Goal: Check status: Check status

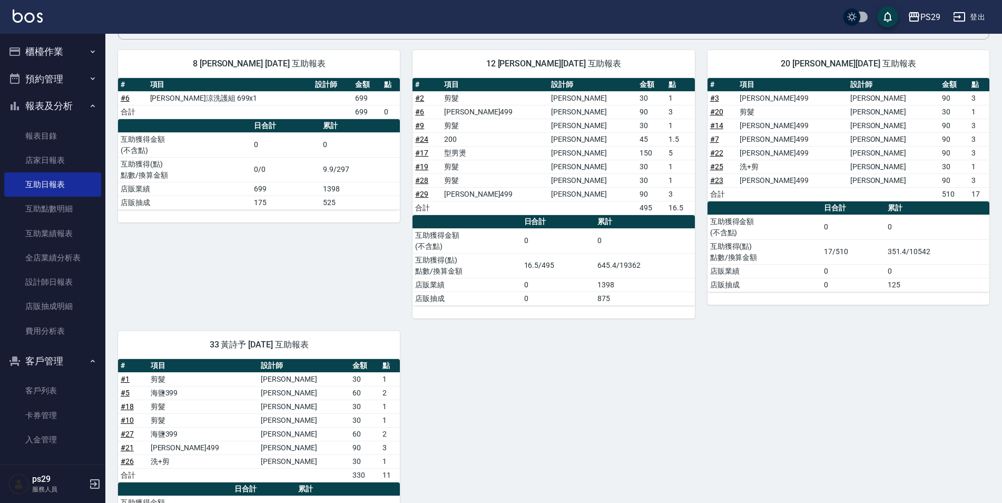
scroll to position [201, 0]
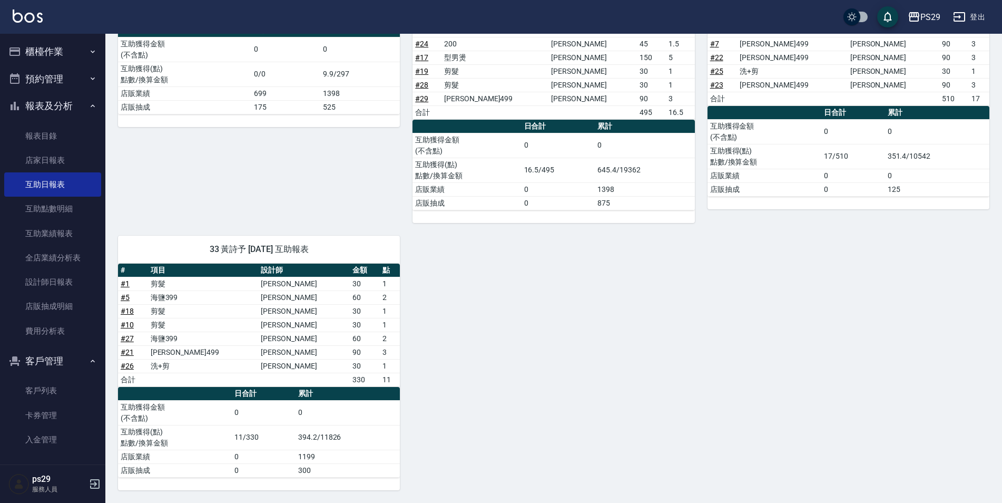
drag, startPoint x: 316, startPoint y: 240, endPoint x: 441, endPoint y: 238, distance: 125.4
click at [441, 238] on div "8 [PERSON_NAME] [DATE] 互助報表 # 項目 設計師 金額 點 # 6 水水沁涼洗護組 699x1 699 合計 699 0 日合計 累計…" at bounding box center [547, 216] width 884 height 548
drag, startPoint x: 441, startPoint y: 238, endPoint x: 518, endPoint y: 265, distance: 82.0
click at [518, 265] on div "8 [PERSON_NAME] [DATE] 互助報表 # 項目 設計師 金額 點 # 6 水水沁涼洗護組 699x1 699 合計 699 0 日合計 累計…" at bounding box center [547, 216] width 884 height 548
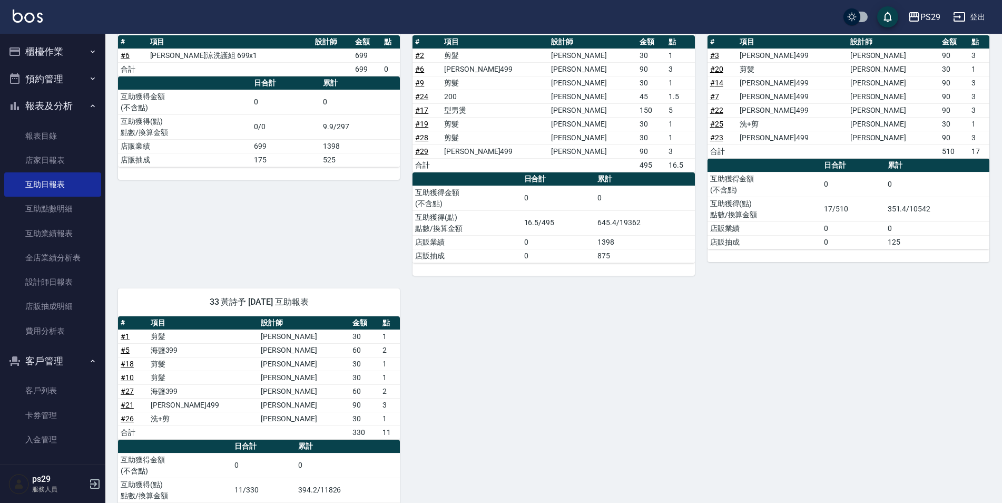
scroll to position [0, 0]
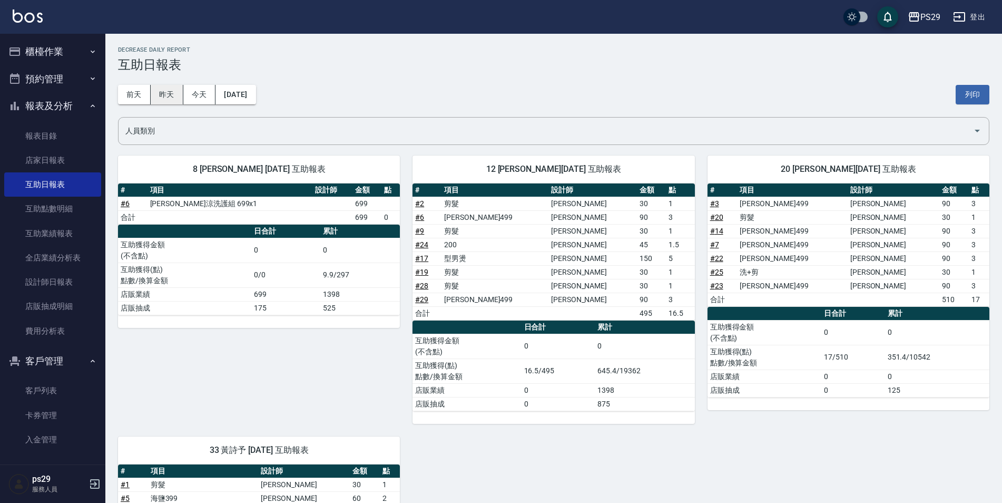
click at [164, 97] on button "昨天" at bounding box center [167, 94] width 33 height 19
click at [256, 101] on button "[DATE]" at bounding box center [236, 94] width 40 height 19
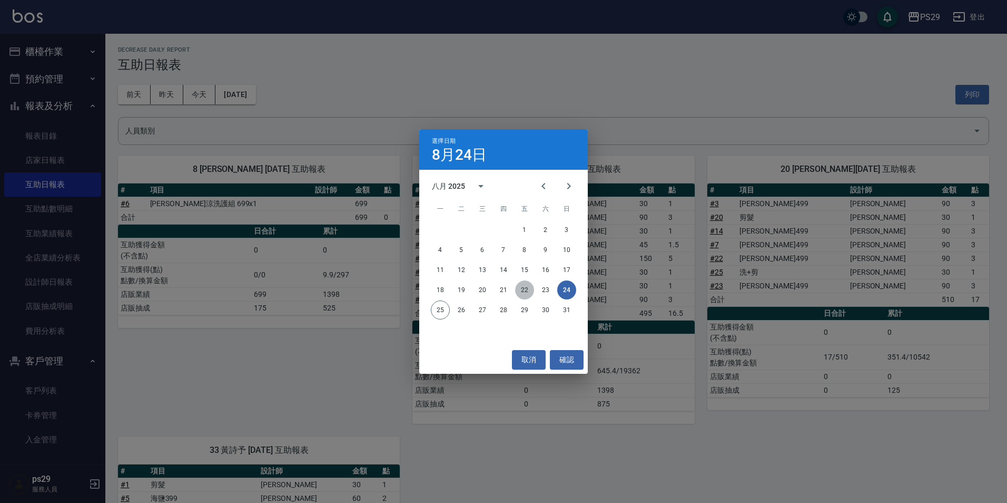
click at [528, 287] on button "22" at bounding box center [524, 289] width 19 height 19
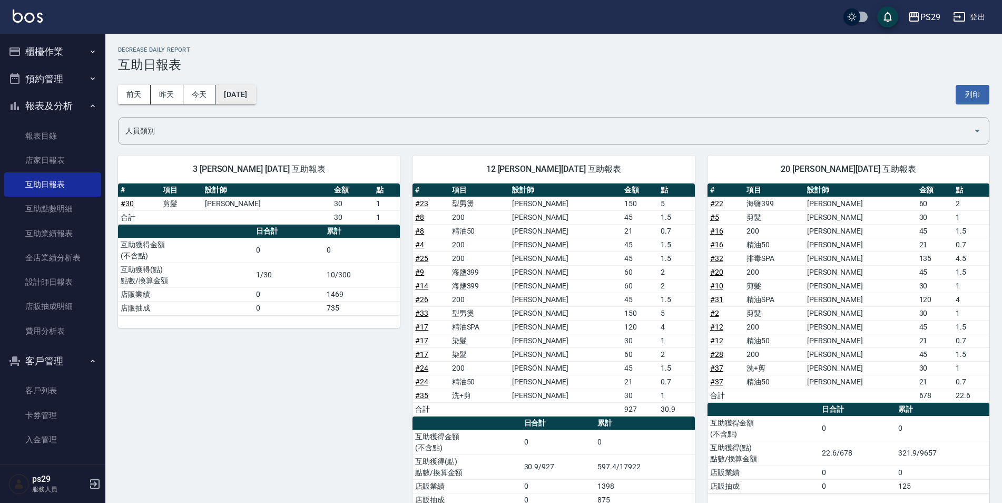
click at [251, 96] on button "[DATE]" at bounding box center [236, 94] width 40 height 19
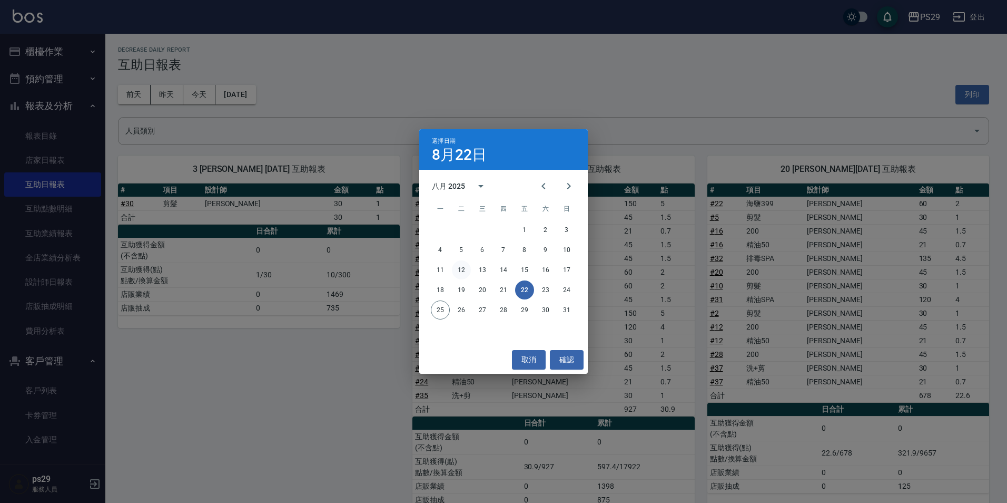
click at [459, 267] on button "12" at bounding box center [461, 269] width 19 height 19
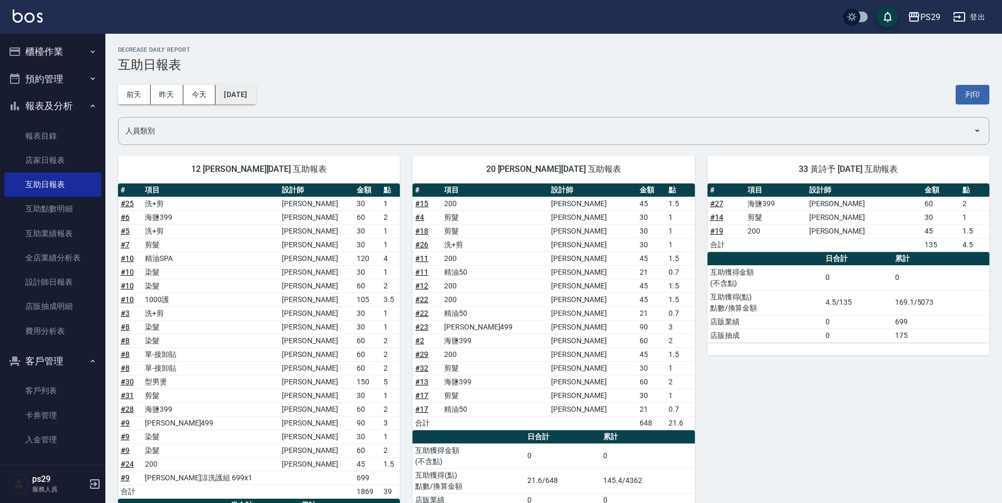
click at [232, 97] on button "[DATE]" at bounding box center [236, 94] width 40 height 19
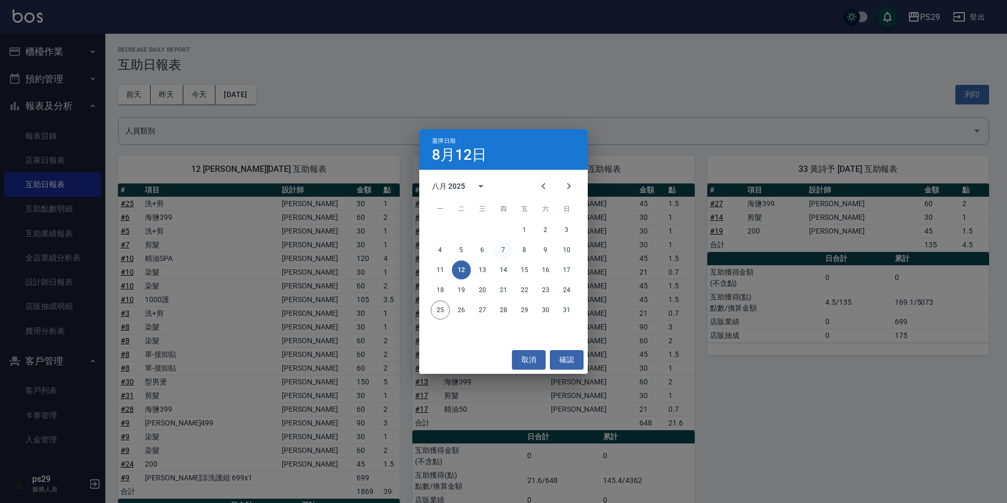
click at [507, 249] on button "7" at bounding box center [503, 249] width 19 height 19
